Goal: Transaction & Acquisition: Purchase product/service

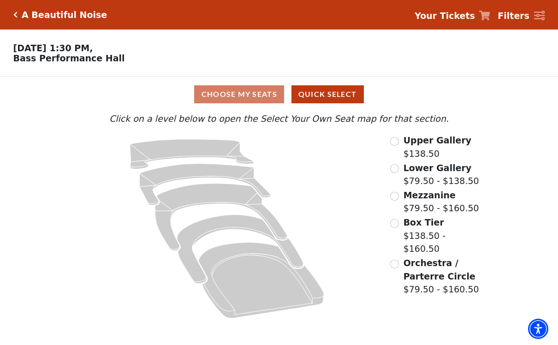
click at [242, 98] on div "Choose My Seats Quick Select" at bounding box center [279, 94] width 419 height 18
click at [247, 97] on div "Choose My Seats Quick Select" at bounding box center [279, 94] width 419 height 18
click at [332, 101] on button "Quick Select" at bounding box center [327, 94] width 72 height 18
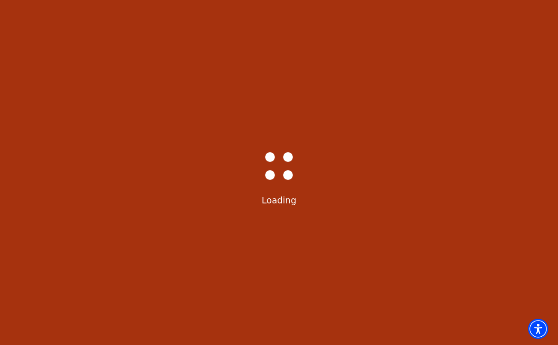
select select "6226"
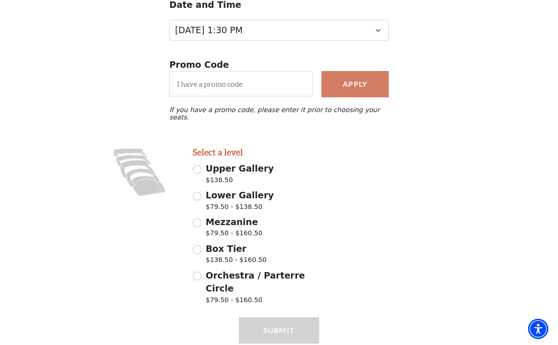
scroll to position [122, 0]
click at [200, 246] on input "Box Tier $138.50 - $160.50" at bounding box center [197, 250] width 9 height 9
radio input "true"
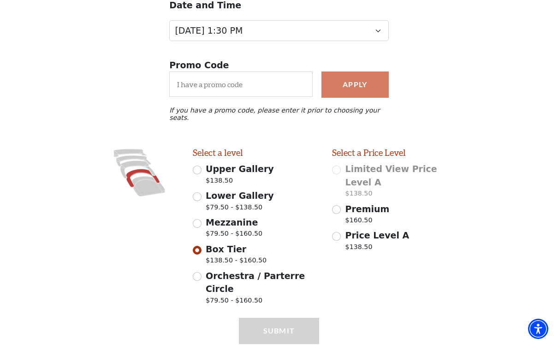
click at [339, 205] on input "Premium $160.50" at bounding box center [336, 209] width 9 height 9
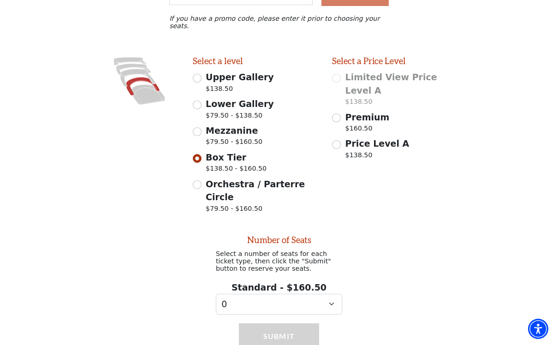
scroll to position [221, 0]
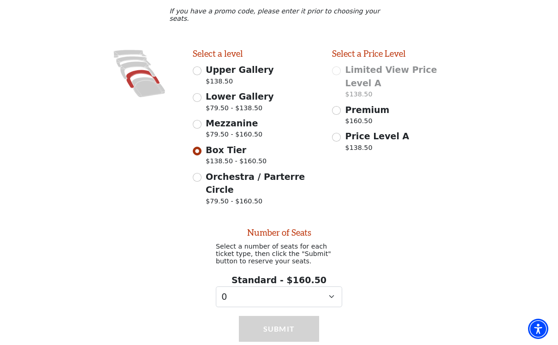
click at [335, 106] on input "Premium $160.50" at bounding box center [336, 110] width 9 height 9
radio input "true"
click at [330, 286] on select "0 1 2 3 4 5 6 7 8 9" at bounding box center [279, 296] width 126 height 21
click at [284, 316] on button "Submit" at bounding box center [279, 329] width 80 height 26
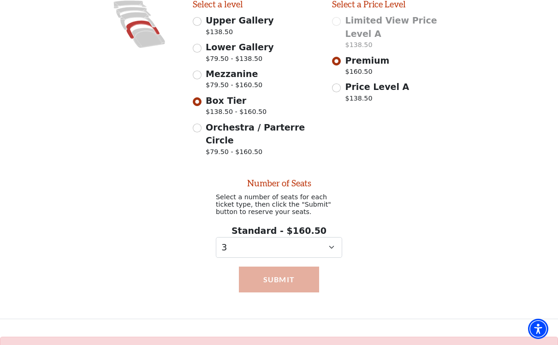
scroll to position [270, 0]
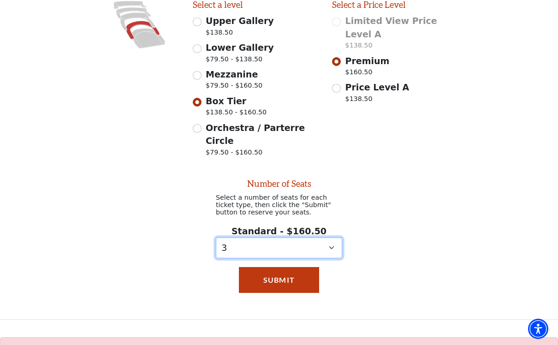
click at [333, 237] on select "0 1 2 3 4 5 6 7 8 9" at bounding box center [279, 247] width 126 height 21
select select "2"
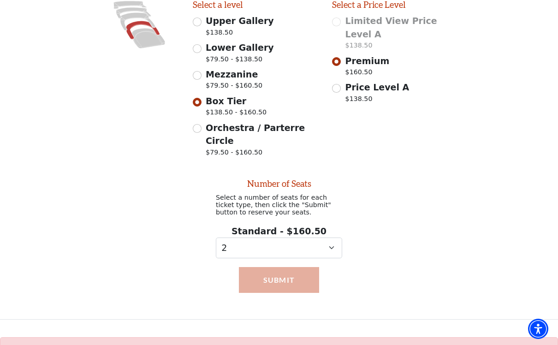
click at [280, 267] on button "Submit" at bounding box center [279, 280] width 80 height 26
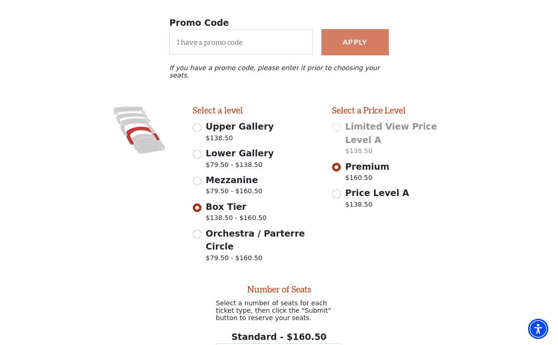
scroll to position [166, 0]
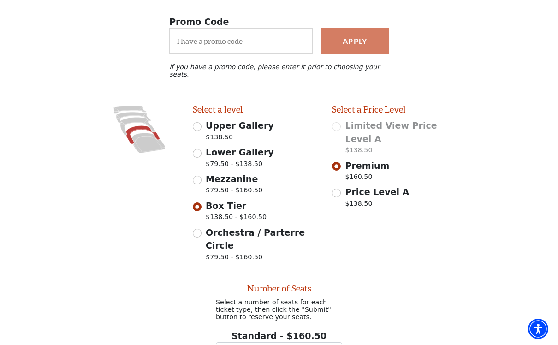
click at [132, 125] on icon at bounding box center [143, 134] width 34 height 18
radio input "false"
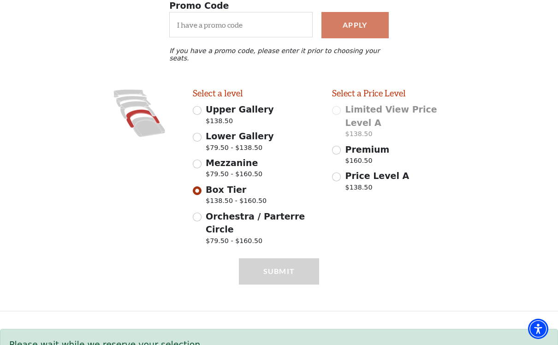
scroll to position [184, 0]
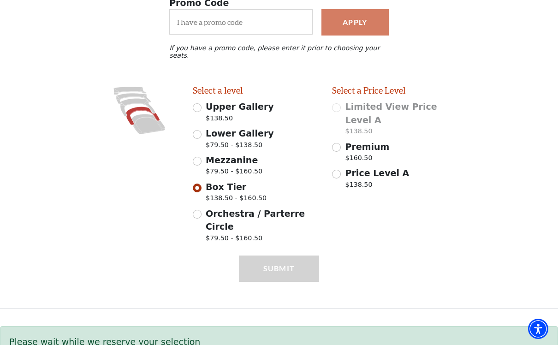
click at [127, 118] on icon "Images representing the levels that are in the facility" at bounding box center [140, 110] width 80 height 50
click at [134, 106] on icon at bounding box center [143, 115] width 34 height 18
click at [233, 208] on span "Orchestra / Parterre Circle" at bounding box center [255, 220] width 99 height 24
click at [201, 210] on input "Orchestra / Parterre Circle $79.50 - $160.50" at bounding box center [197, 214] width 9 height 9
radio input "true"
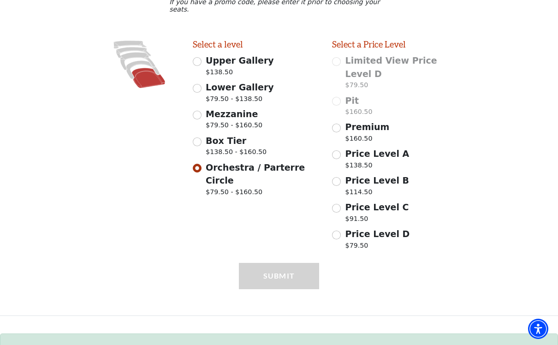
scroll to position [237, 0]
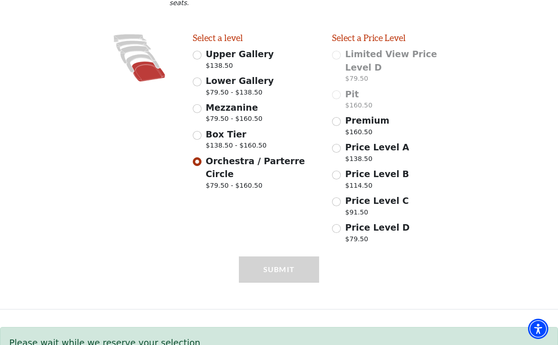
click at [337, 117] on input "Premium $160.50" at bounding box center [336, 121] width 9 height 9
radio input "true"
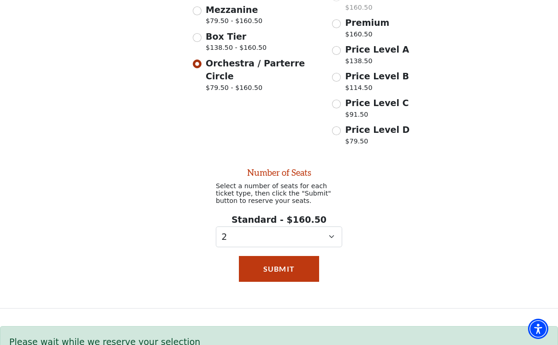
scroll to position [336, 0]
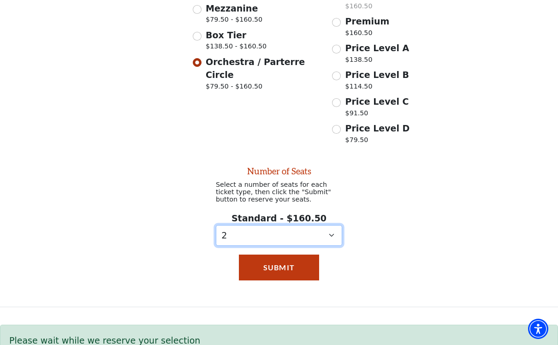
click at [330, 225] on select "0 1 2 3 4 5 6 7 8 9" at bounding box center [279, 235] width 126 height 21
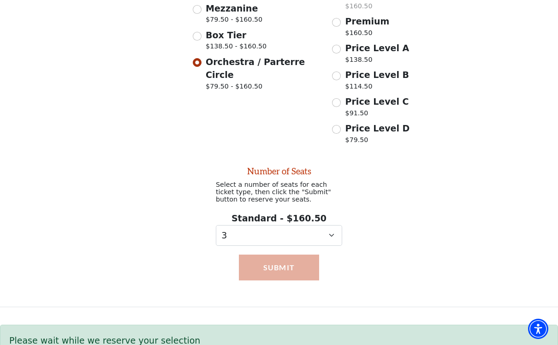
click at [278, 254] on button "Submit" at bounding box center [279, 267] width 80 height 26
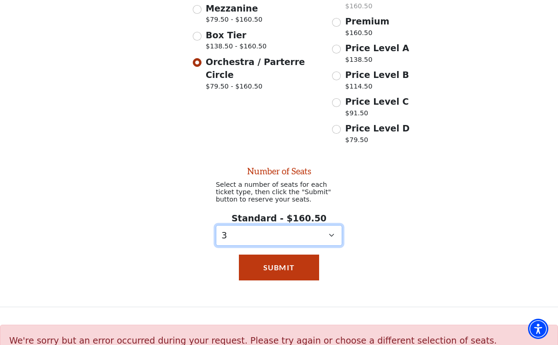
click at [330, 225] on select "0 1 2 3 4 5 6 7 8 9" at bounding box center [279, 235] width 126 height 21
select select "2"
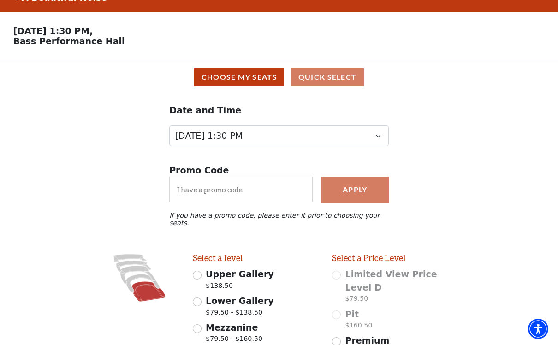
scroll to position [0, 0]
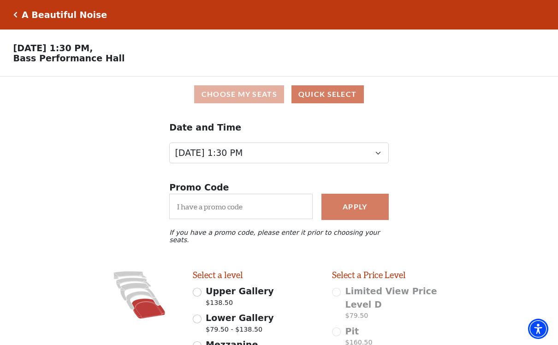
click at [244, 97] on button "Choose My Seats" at bounding box center [239, 94] width 90 height 18
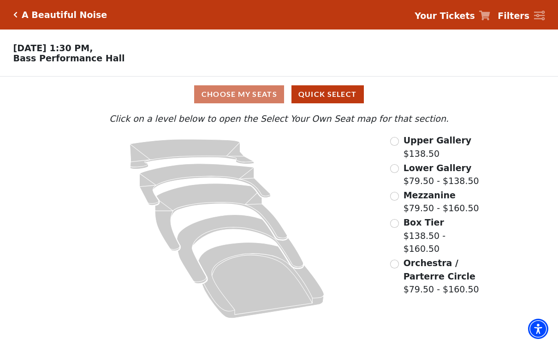
click at [398, 225] on input "Box Tier$138.50 - $160.50\a" at bounding box center [394, 223] width 9 height 9
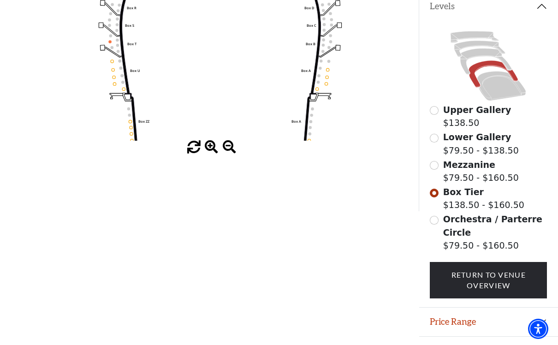
scroll to position [210, 0]
click at [476, 316] on button "Price Range" at bounding box center [488, 322] width 139 height 29
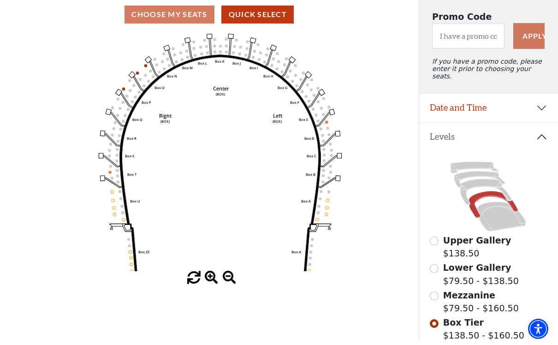
scroll to position [79, 0]
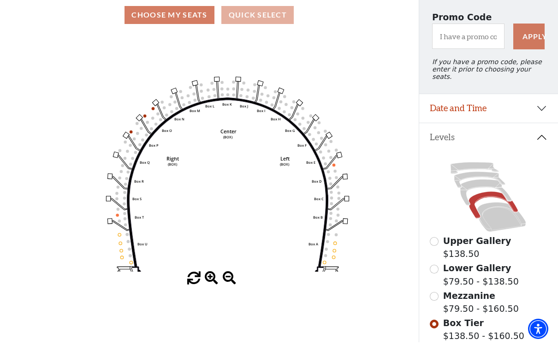
click at [259, 19] on button "Quick Select" at bounding box center [257, 15] width 72 height 18
select select "6226"
select select "2"
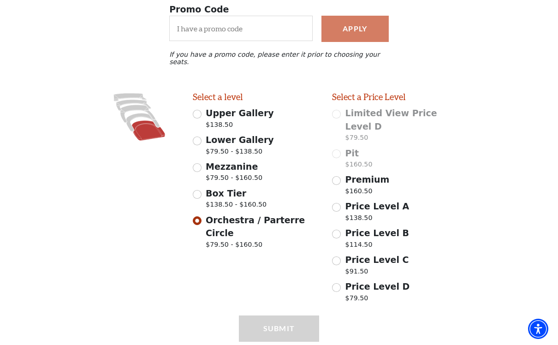
scroll to position [188, 0]
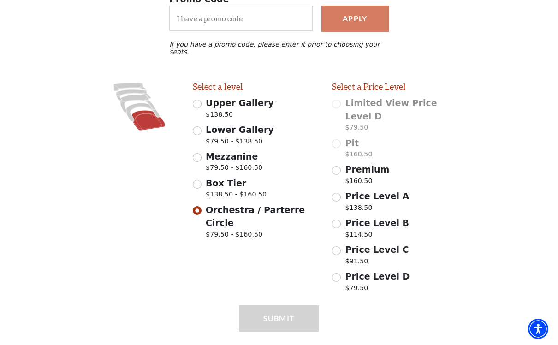
click at [198, 180] on input "Box Tier $138.50 - $160.50" at bounding box center [197, 184] width 9 height 9
radio input "true"
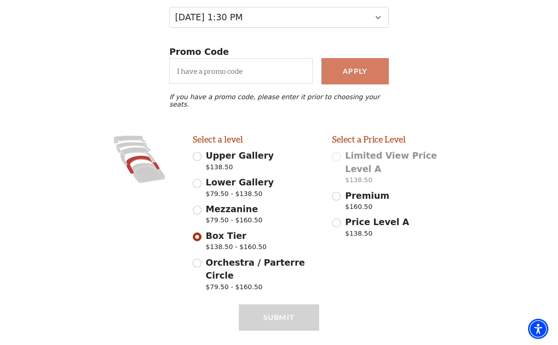
click at [335, 192] on input "Premium $160.50" at bounding box center [336, 196] width 9 height 9
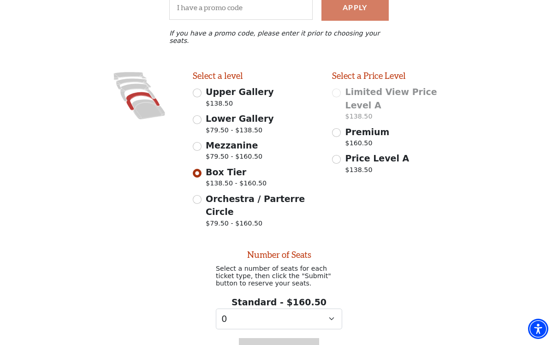
scroll to position [235, 0]
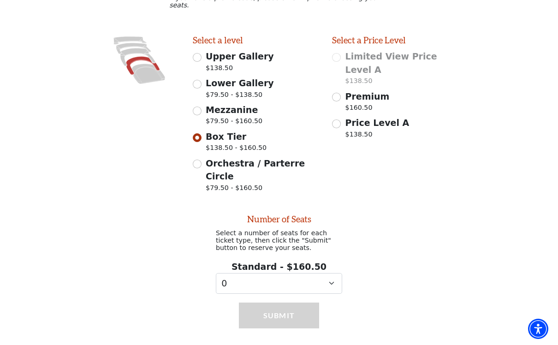
click at [338, 93] on input "Premium $160.50" at bounding box center [336, 97] width 9 height 9
radio input "true"
click at [326, 273] on select "0 1 2 3 4 5 6 7 8" at bounding box center [279, 283] width 126 height 21
select select "2"
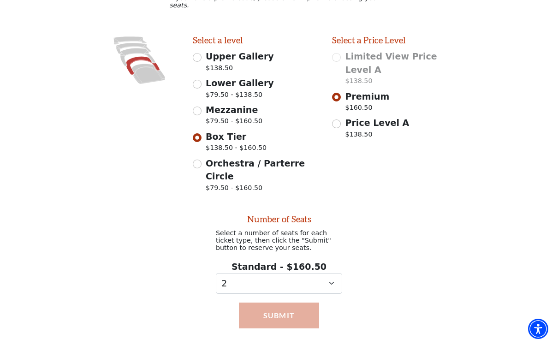
click at [282, 302] on button "Submit" at bounding box center [279, 315] width 80 height 26
click at [280, 302] on button "Submit" at bounding box center [279, 315] width 80 height 26
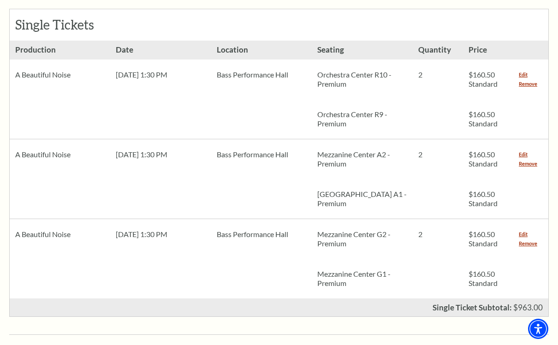
scroll to position [431, 0]
click at [528, 238] on link "Remove" at bounding box center [528, 242] width 18 height 9
click at [529, 238] on link "Remove" at bounding box center [528, 242] width 18 height 9
click at [525, 238] on link "Remove" at bounding box center [528, 242] width 18 height 9
click at [530, 238] on link "Remove" at bounding box center [528, 242] width 18 height 9
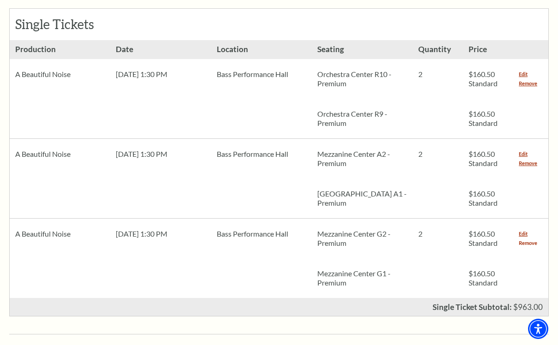
click at [536, 238] on link "Remove" at bounding box center [528, 242] width 18 height 9
click at [531, 238] on link "Remove" at bounding box center [528, 242] width 18 height 9
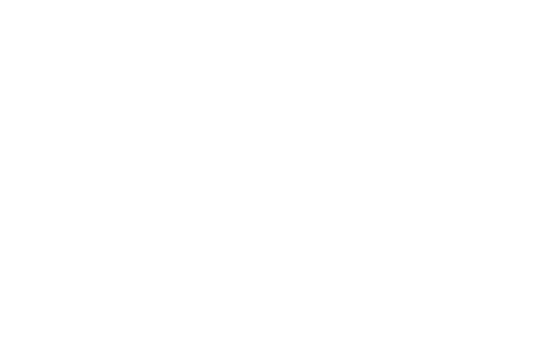
scroll to position [62, 0]
